Goal: Understand site structure: Grasp the organization and layout of the website

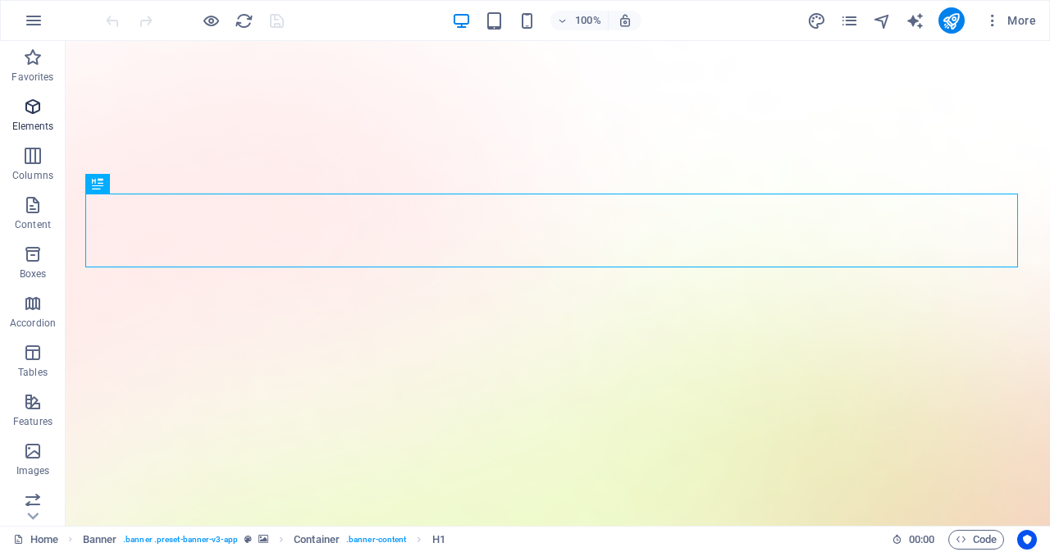
click at [31, 103] on icon "button" at bounding box center [33, 107] width 20 height 20
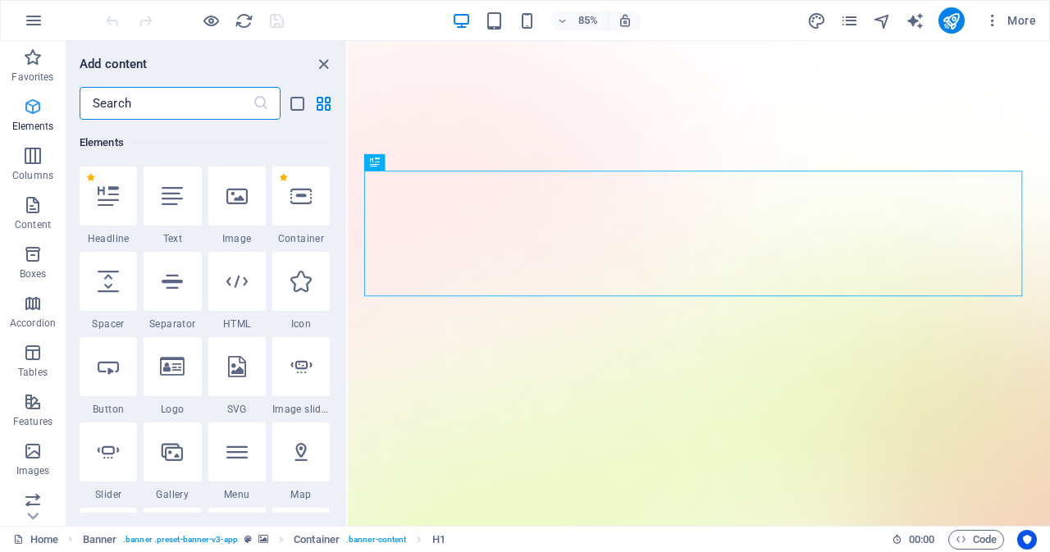
scroll to position [175, 0]
click at [38, 210] on icon "button" at bounding box center [33, 205] width 20 height 20
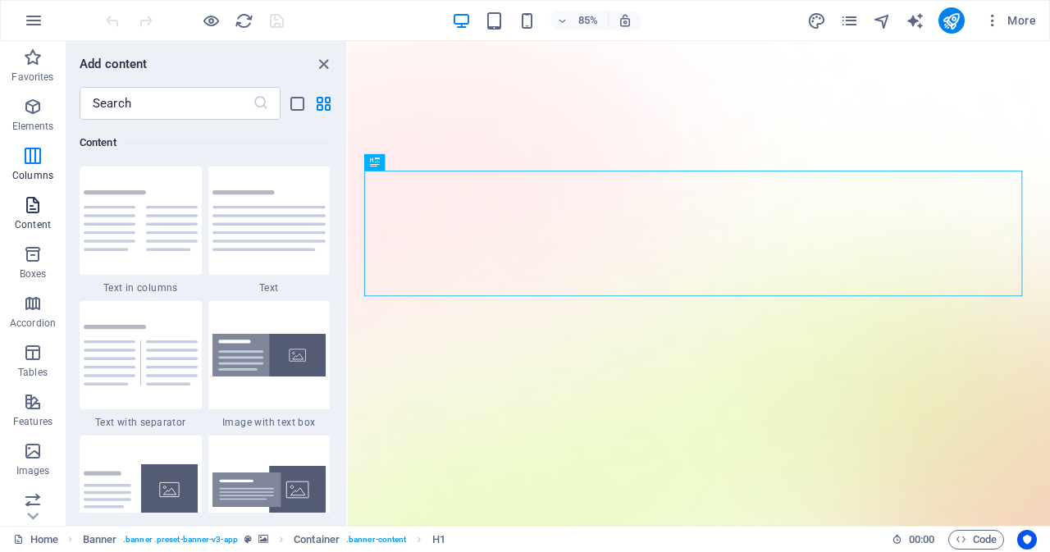
scroll to position [2871, 0]
click at [36, 350] on icon "button" at bounding box center [33, 353] width 20 height 20
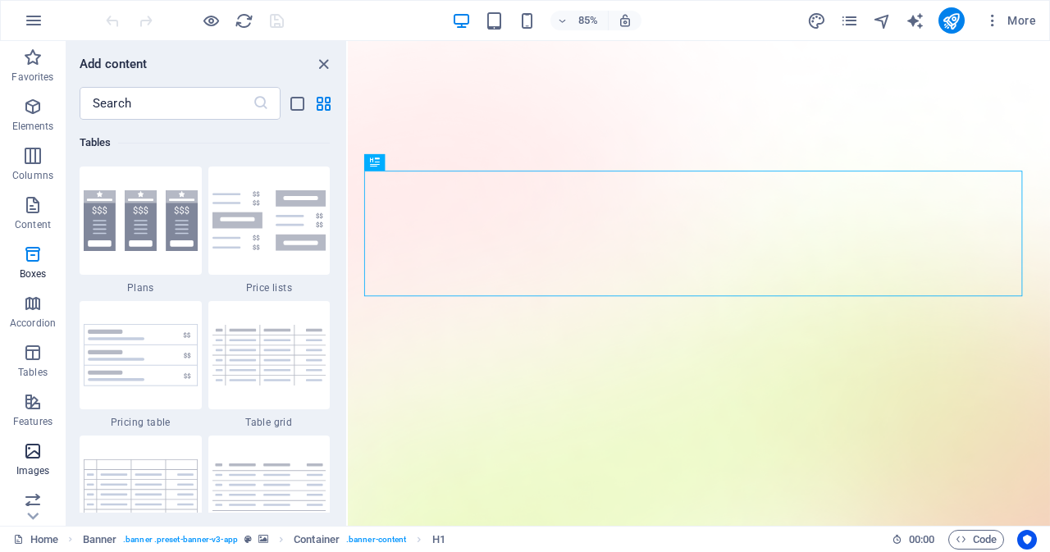
click at [37, 458] on icon "button" at bounding box center [33, 451] width 20 height 20
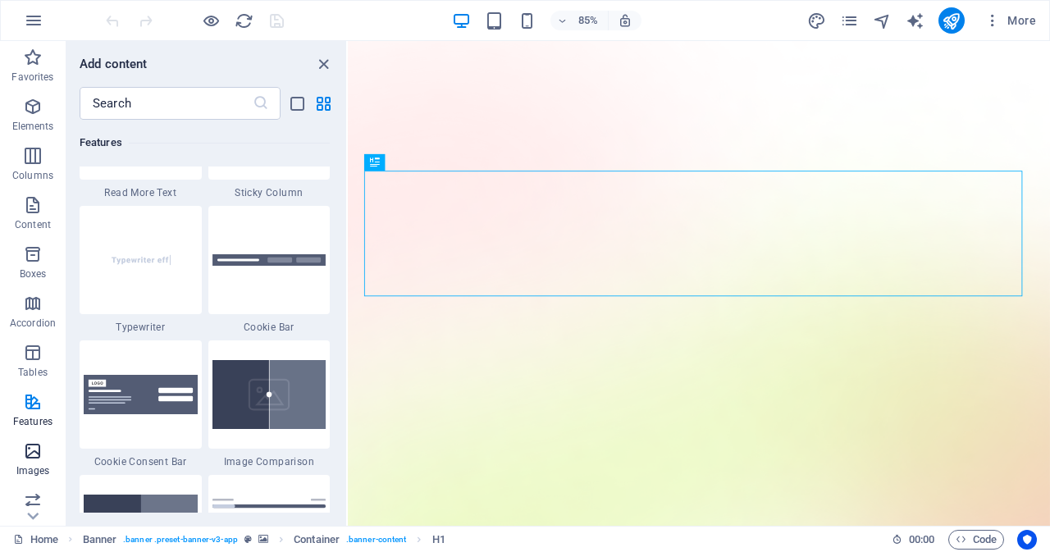
scroll to position [8319, 0]
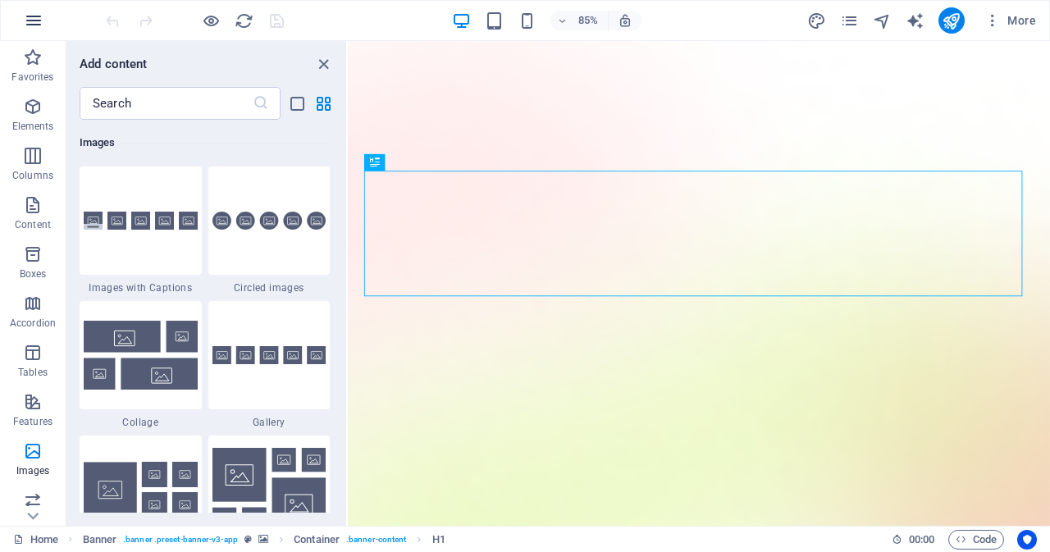
click at [34, 19] on icon "button" at bounding box center [34, 21] width 20 height 20
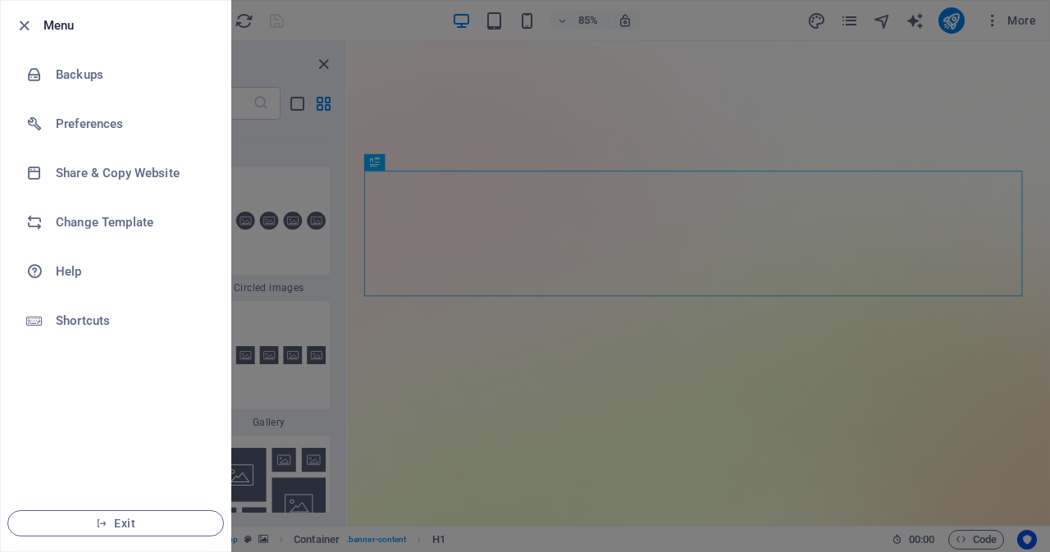
click at [373, 107] on div at bounding box center [525, 276] width 1050 height 552
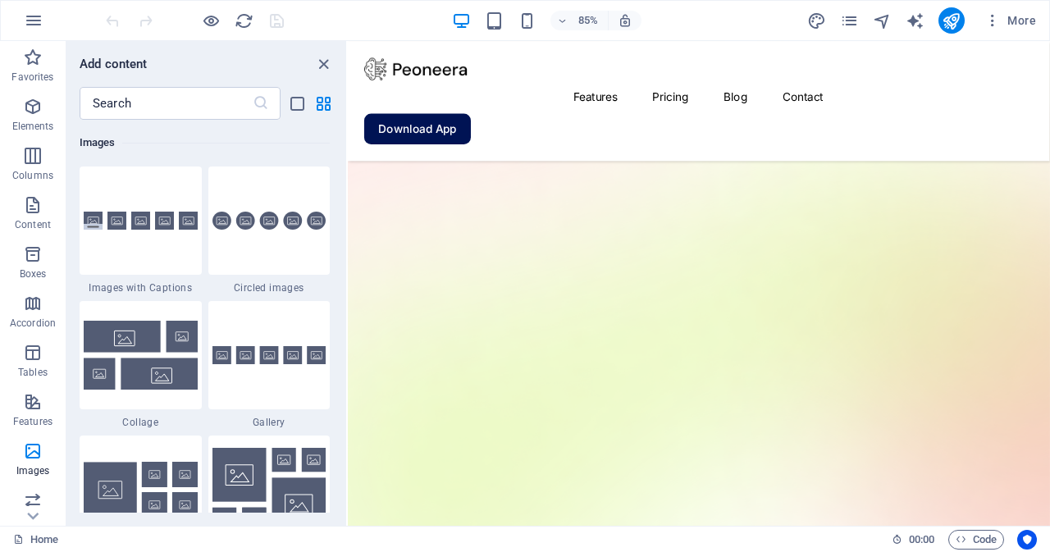
scroll to position [0, 0]
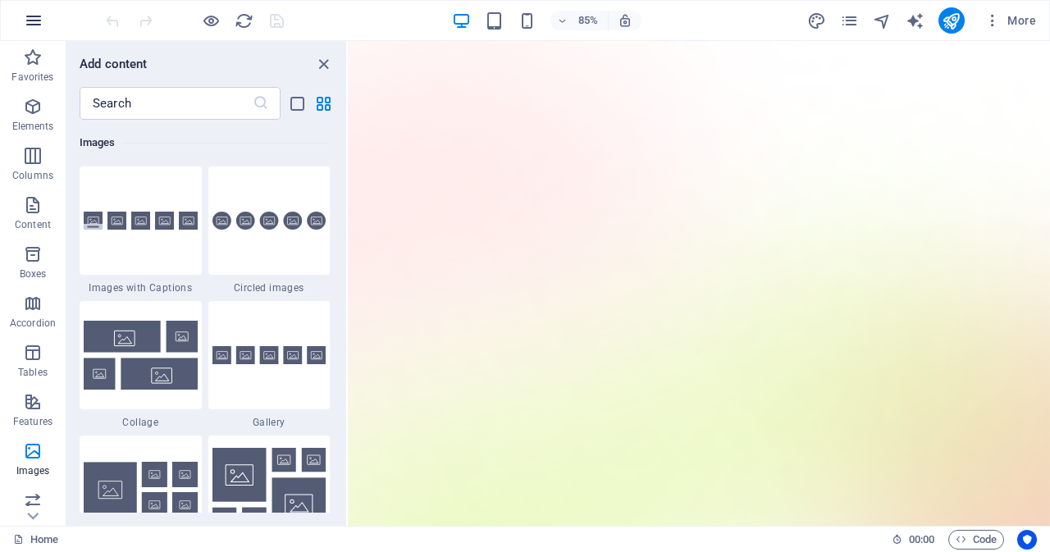
click at [40, 24] on icon "button" at bounding box center [34, 21] width 20 height 20
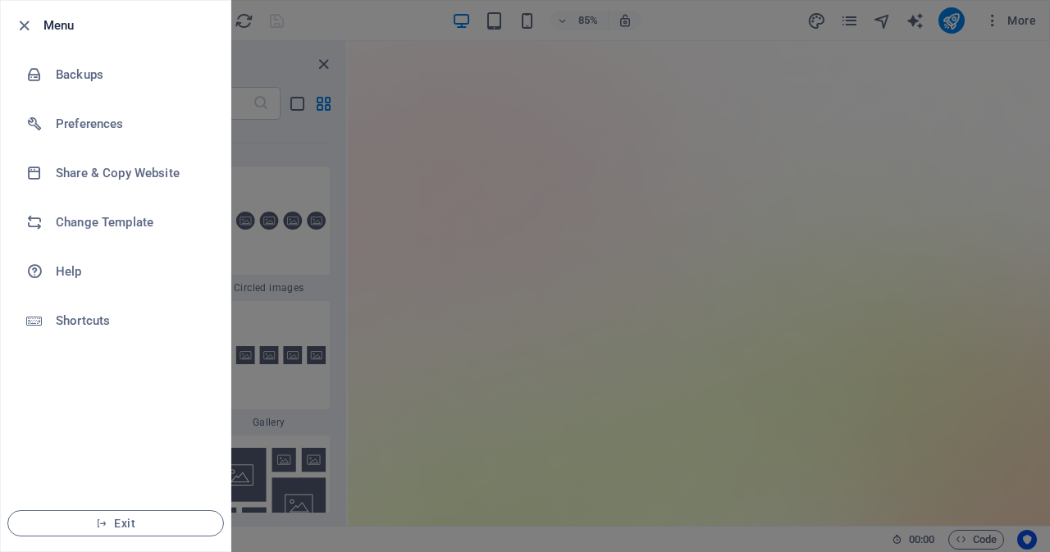
click at [375, 180] on div at bounding box center [525, 276] width 1050 height 552
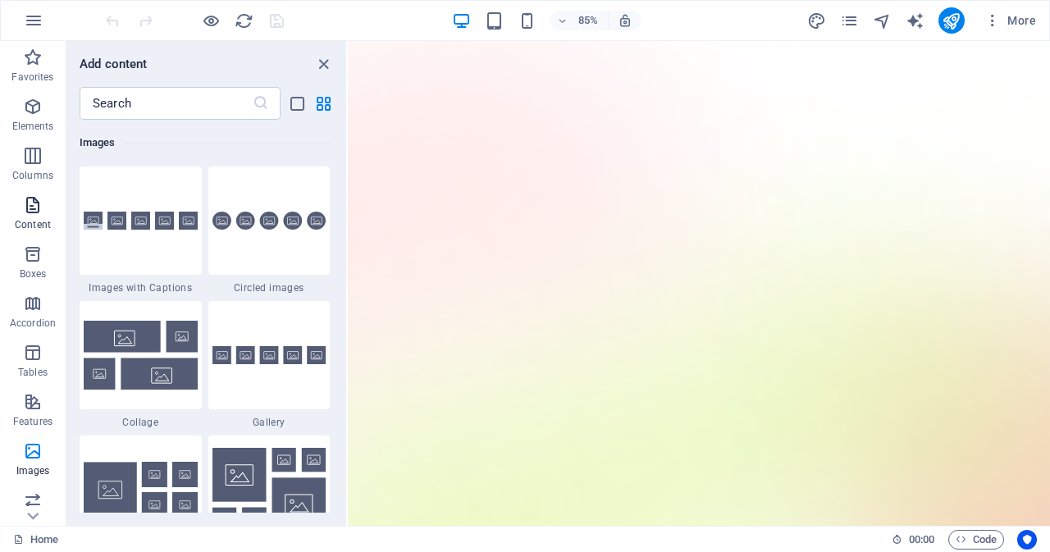
click at [28, 207] on icon "button" at bounding box center [33, 205] width 20 height 20
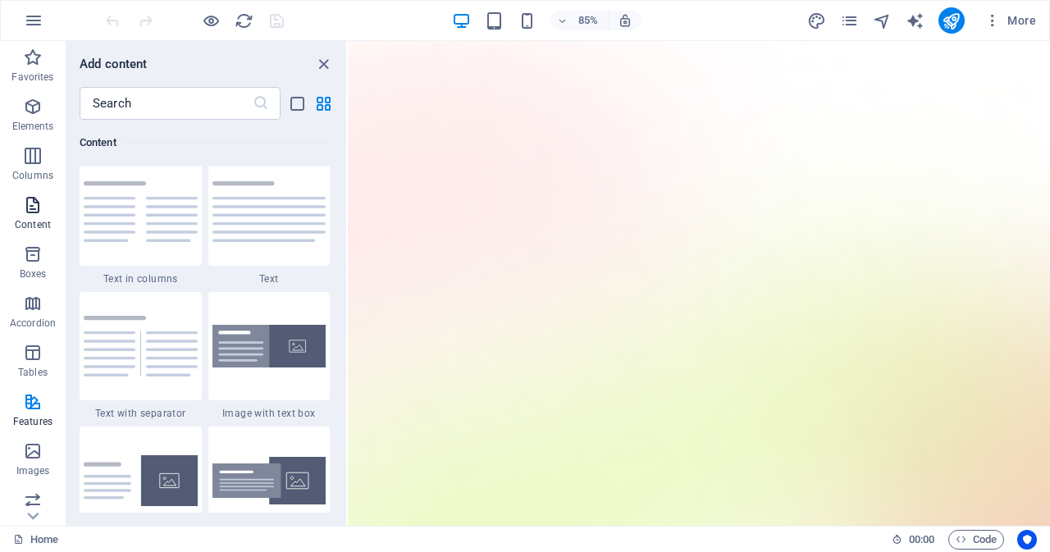
scroll to position [2871, 0]
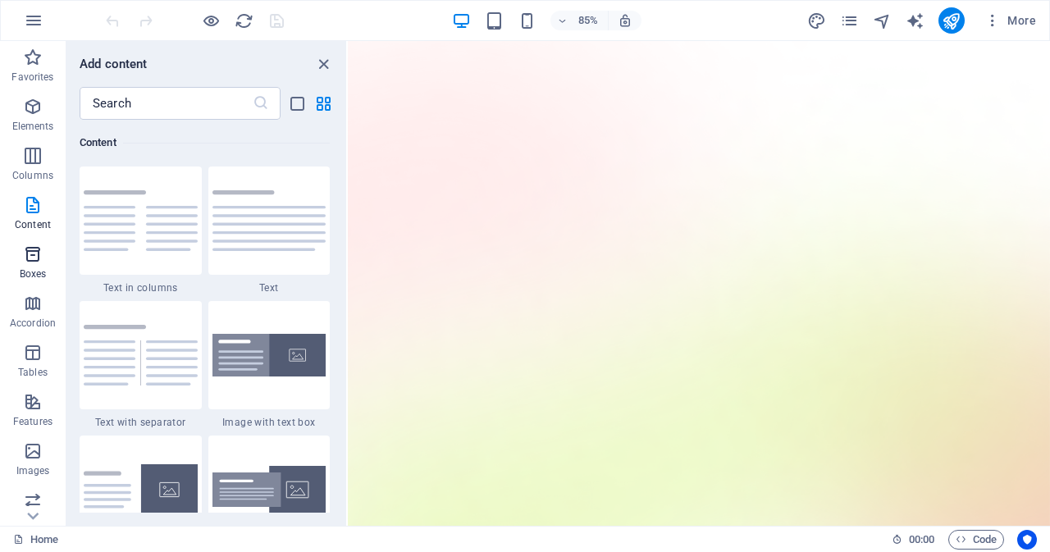
click at [34, 256] on icon "button" at bounding box center [33, 254] width 20 height 20
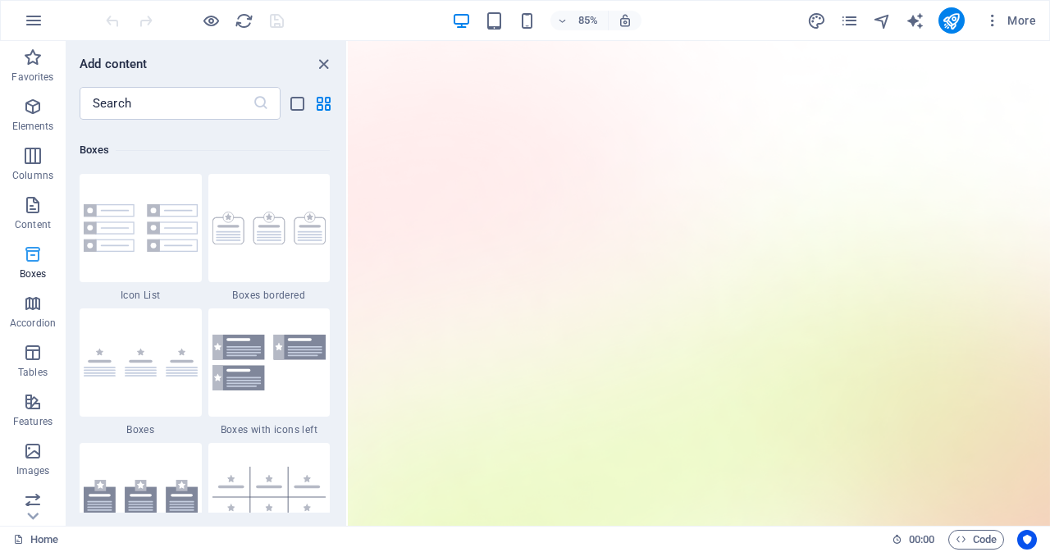
scroll to position [4525, 0]
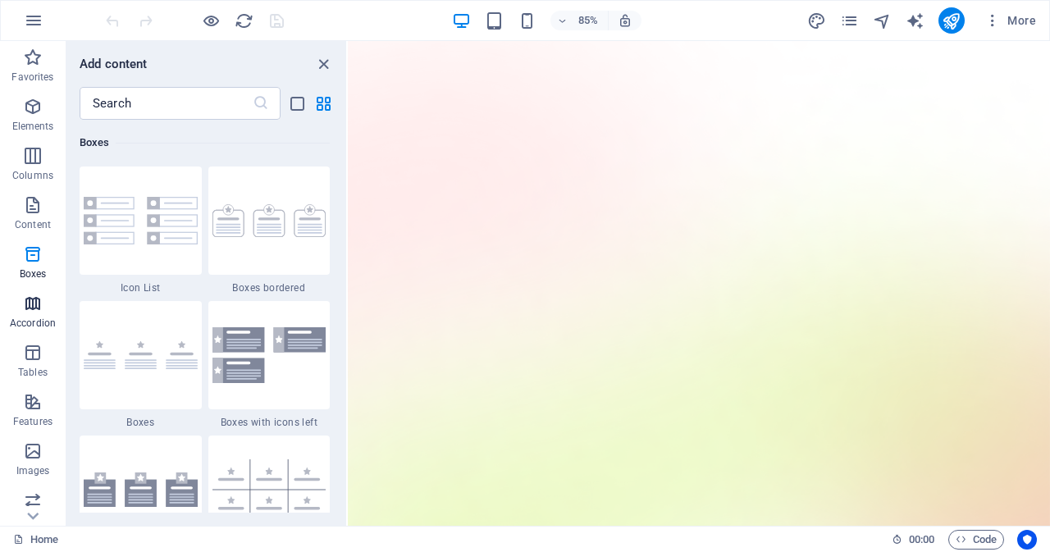
click at [35, 308] on icon "button" at bounding box center [33, 304] width 20 height 20
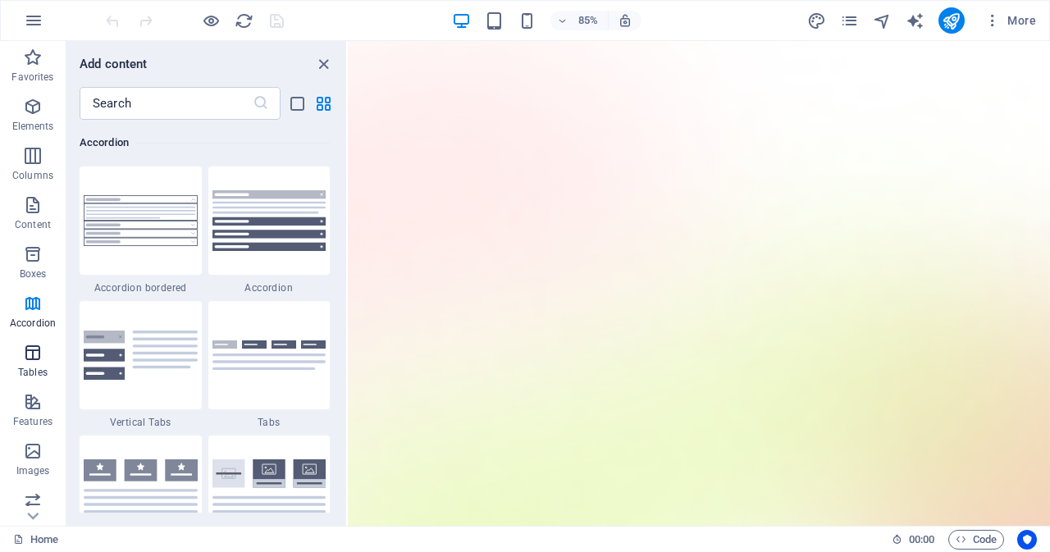
click at [32, 359] on icon "button" at bounding box center [33, 353] width 20 height 20
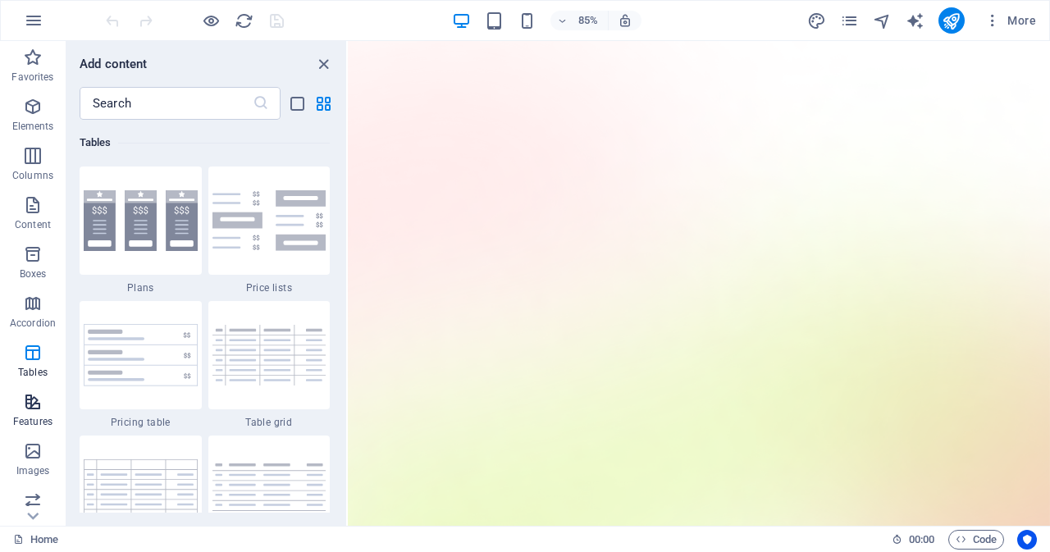
click at [31, 403] on icon "button" at bounding box center [33, 402] width 20 height 20
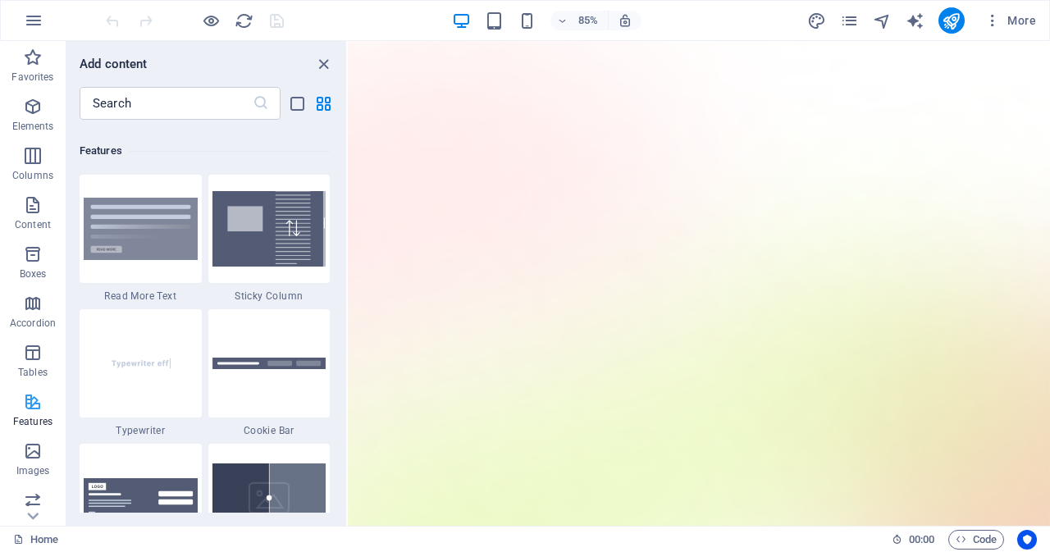
scroll to position [6395, 0]
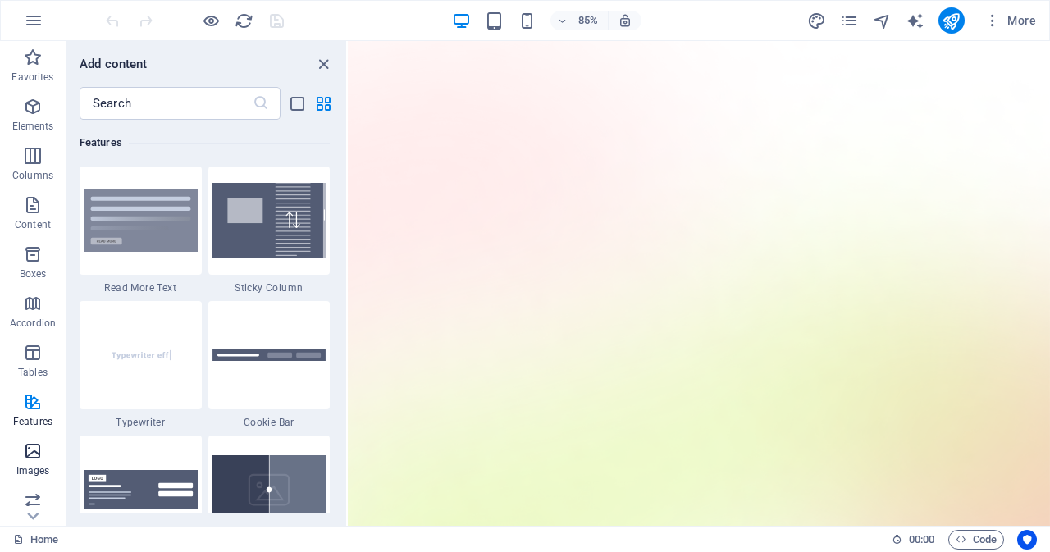
click at [30, 455] on icon "button" at bounding box center [33, 451] width 20 height 20
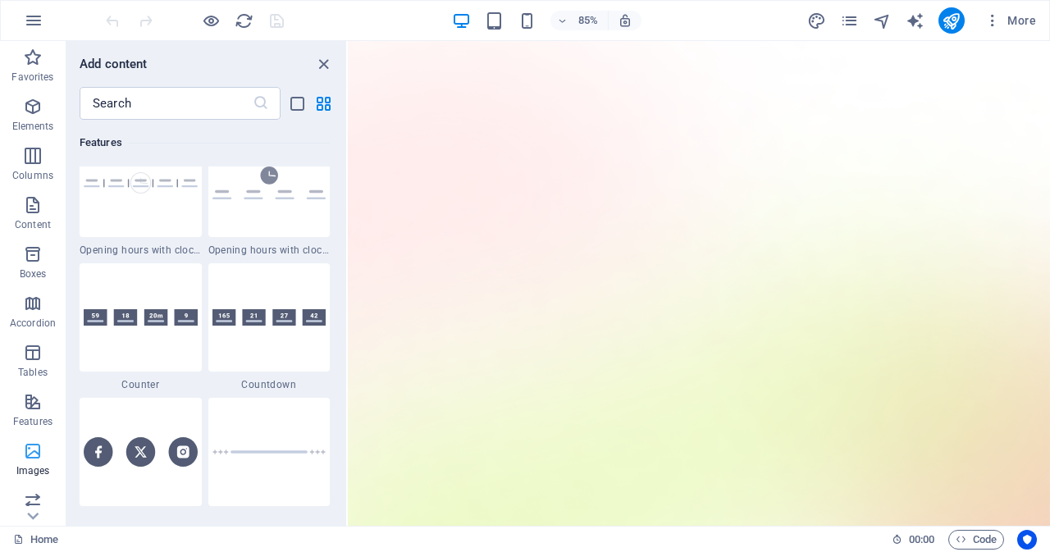
scroll to position [8319, 0]
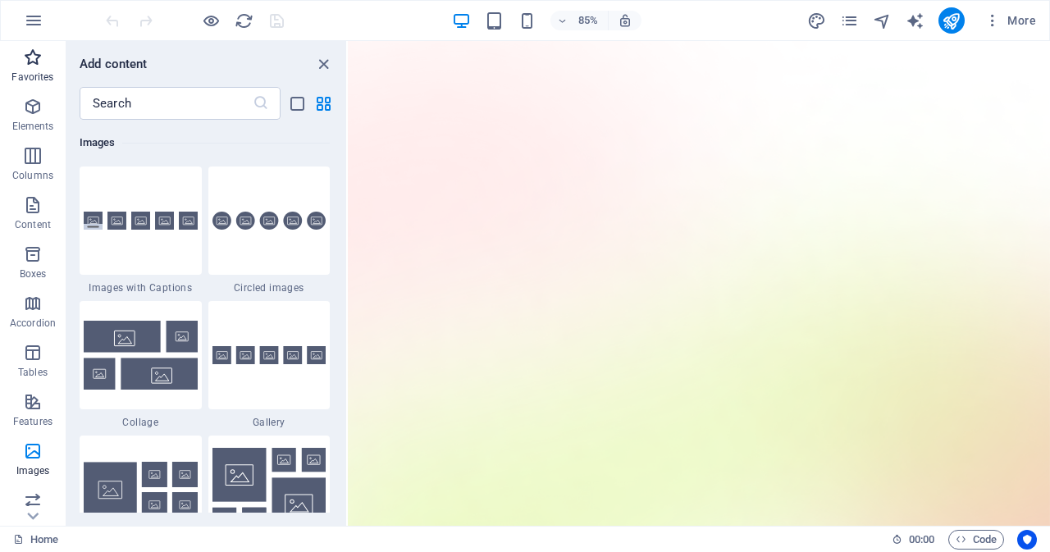
click at [34, 65] on icon "button" at bounding box center [33, 58] width 20 height 20
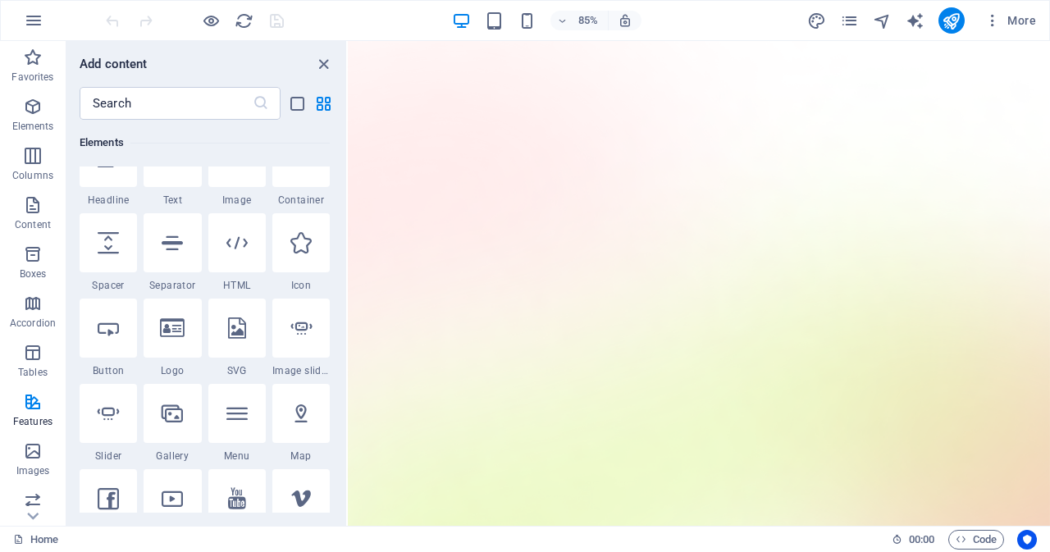
scroll to position [0, 0]
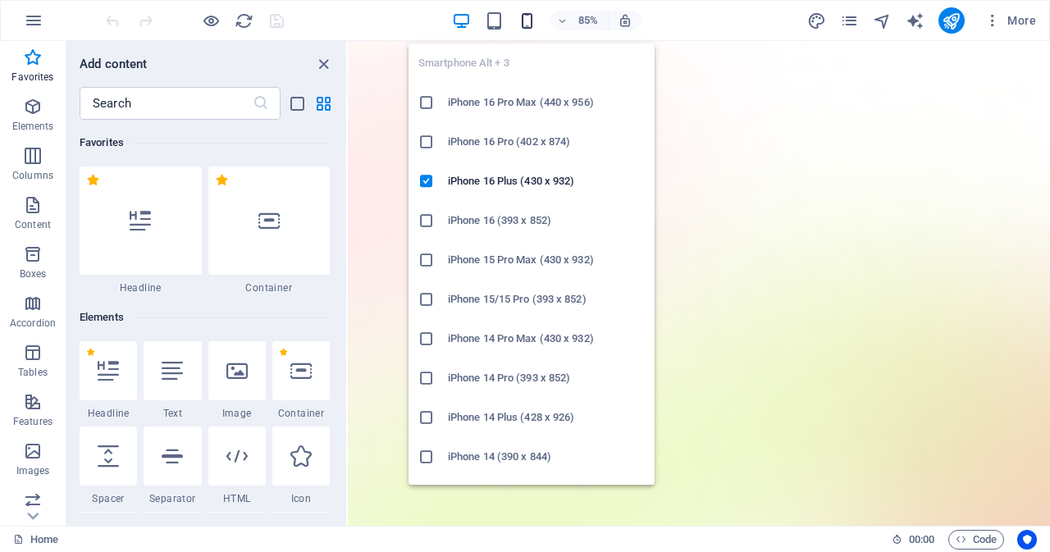
click at [529, 22] on icon "button" at bounding box center [527, 20] width 19 height 19
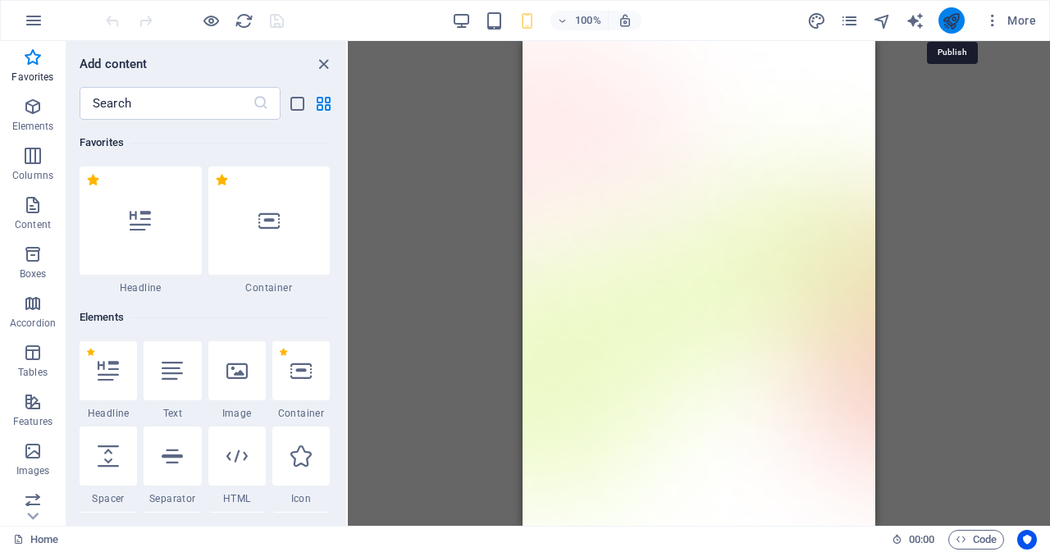
click at [948, 25] on icon "publish" at bounding box center [951, 20] width 19 height 19
